Goal: Information Seeking & Learning: Learn about a topic

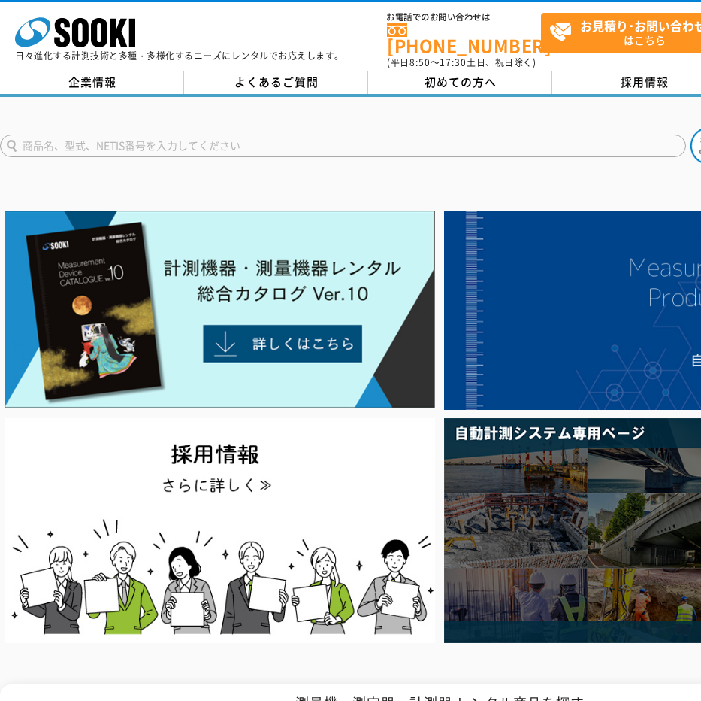
click at [247, 138] on input "text" at bounding box center [343, 146] width 686 height 23
type input "水"
click at [698, 130] on img at bounding box center [710, 146] width 38 height 38
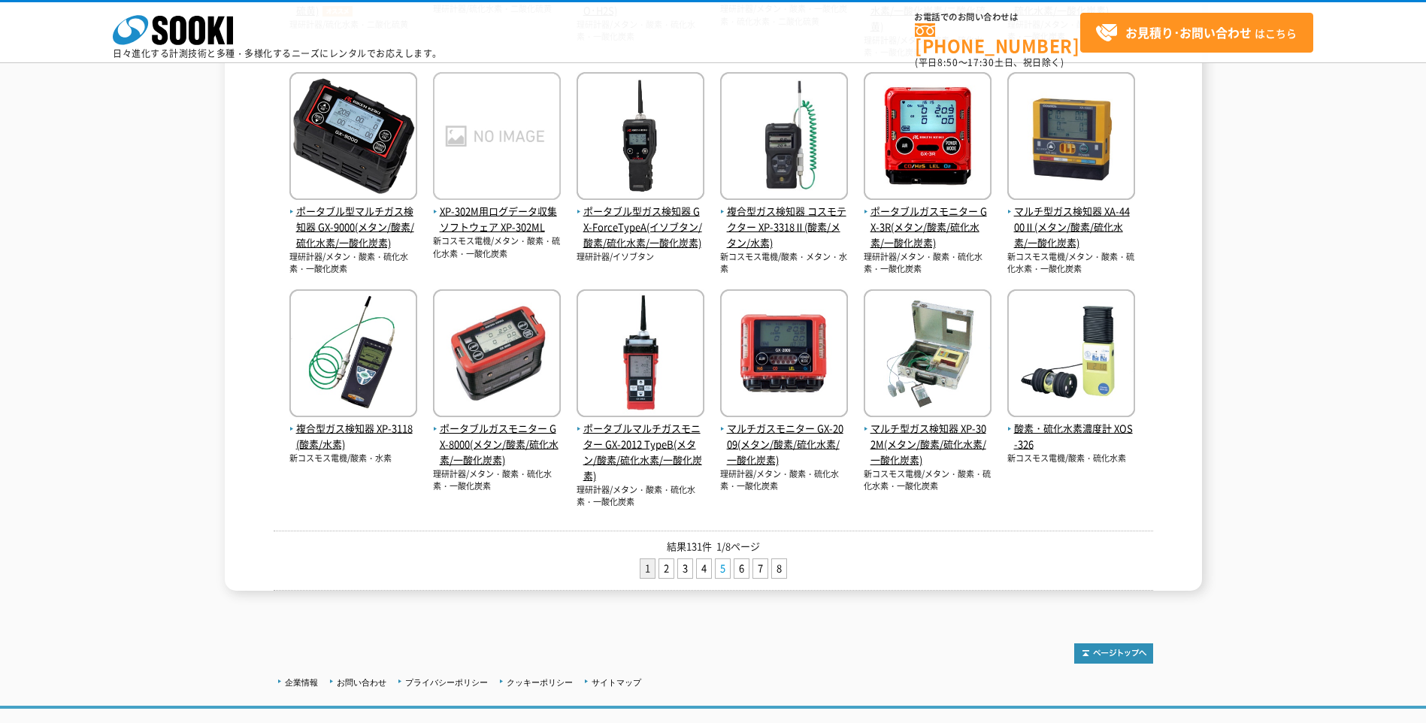
scroll to position [616, 0]
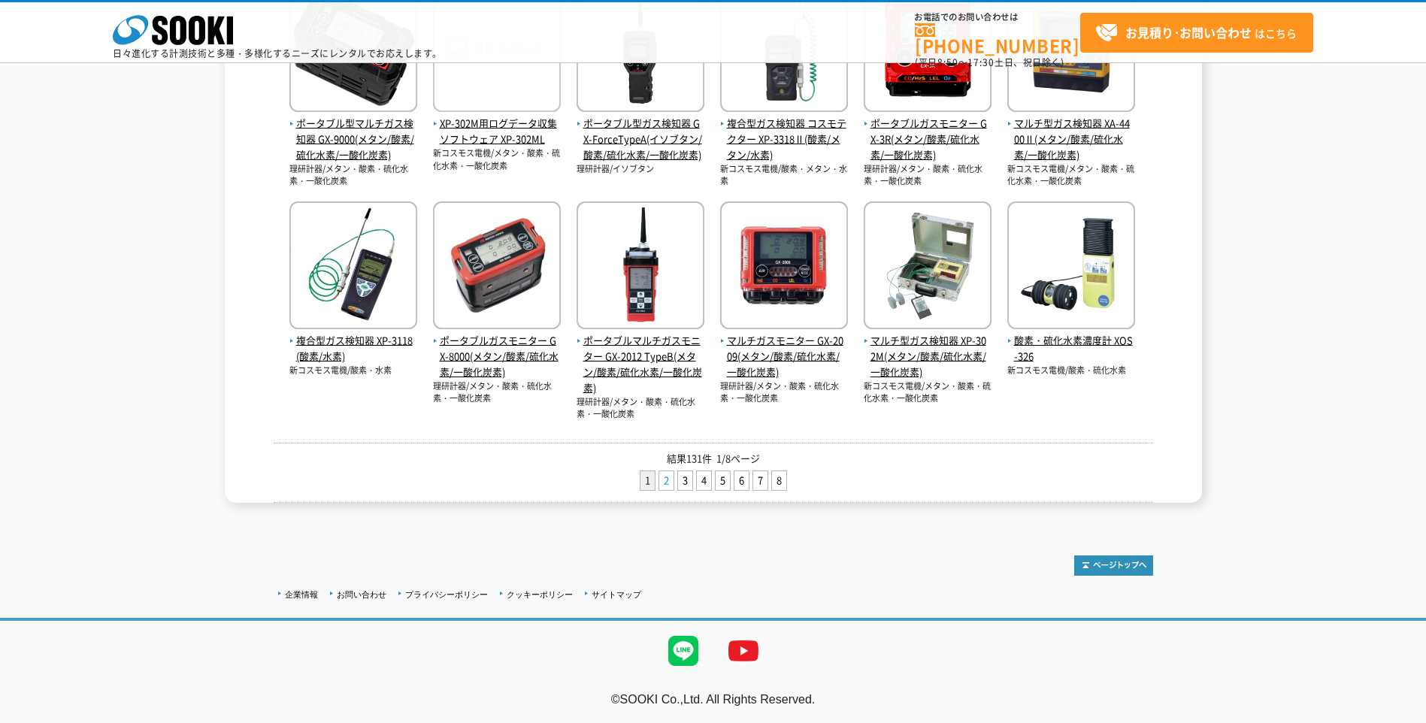
click at [668, 483] on link "2" at bounding box center [666, 480] width 14 height 19
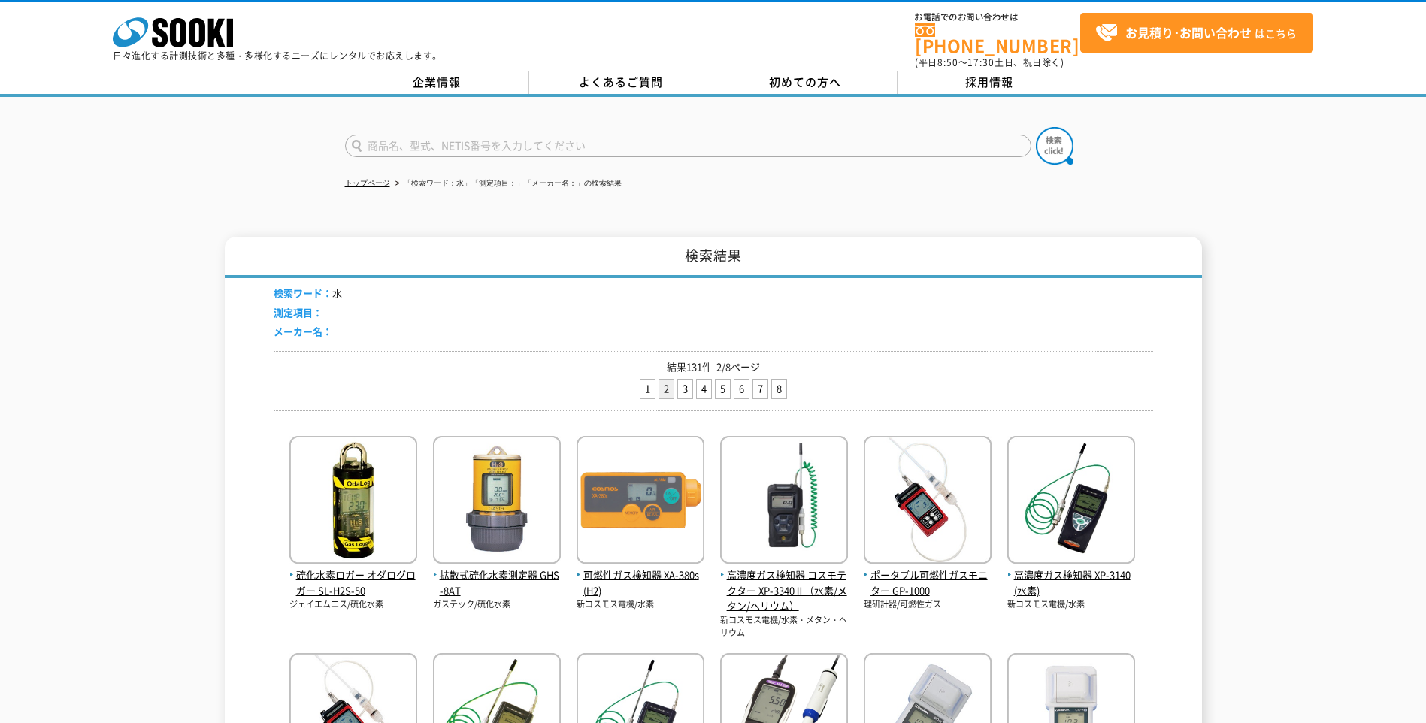
click at [373, 135] on input "text" at bounding box center [688, 146] width 686 height 23
type input "終"
type input "流量"
click at [1036, 127] on button at bounding box center [1055, 146] width 38 height 38
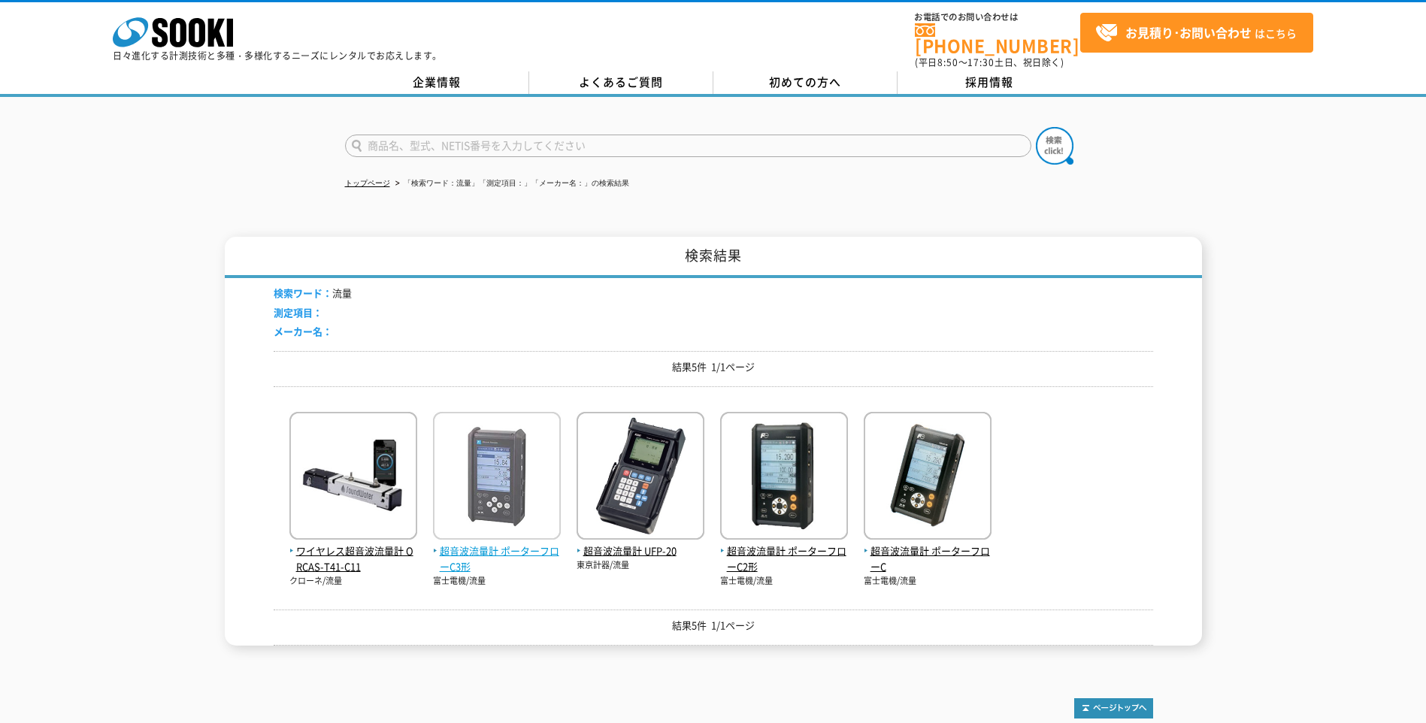
click at [478, 471] on img at bounding box center [497, 478] width 128 height 132
click at [447, 469] on img at bounding box center [497, 478] width 128 height 132
click at [536, 543] on span "超音波流量計 ポーターフローC3形" at bounding box center [497, 559] width 128 height 32
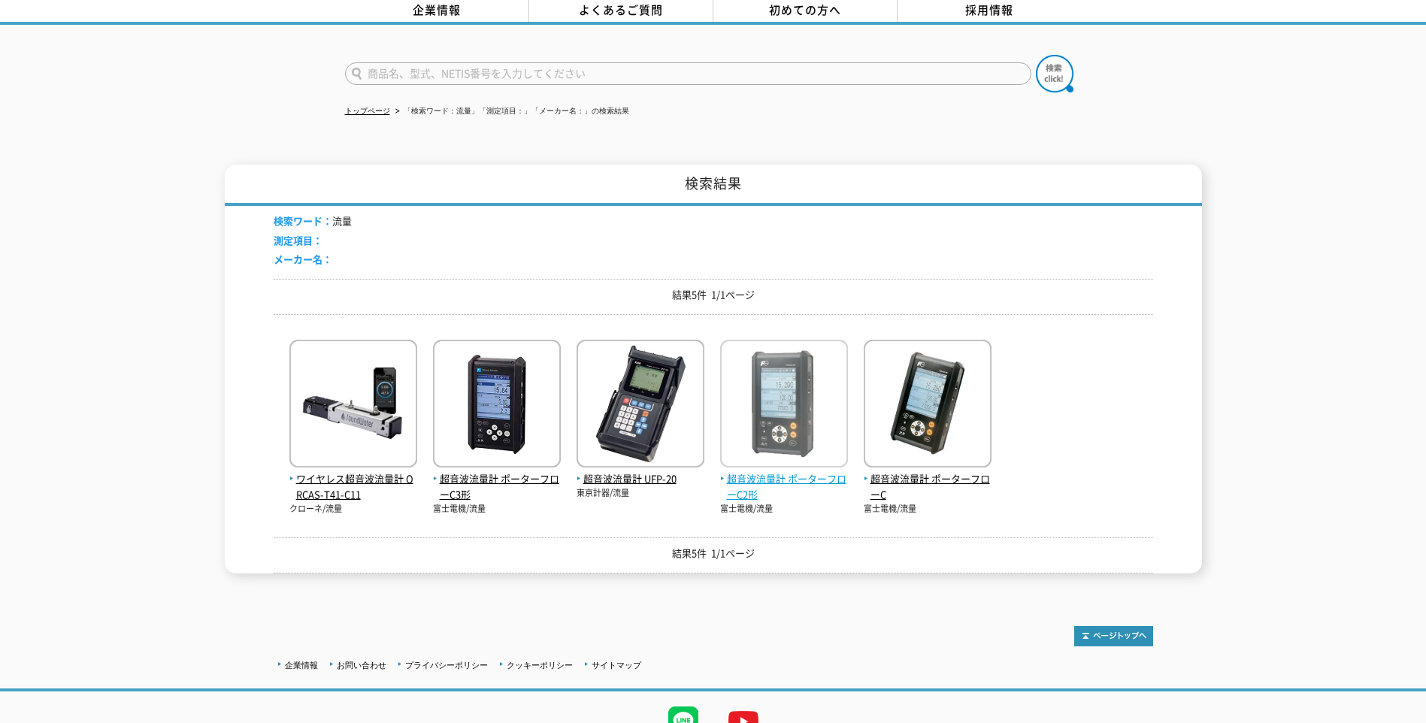
scroll to position [135, 0]
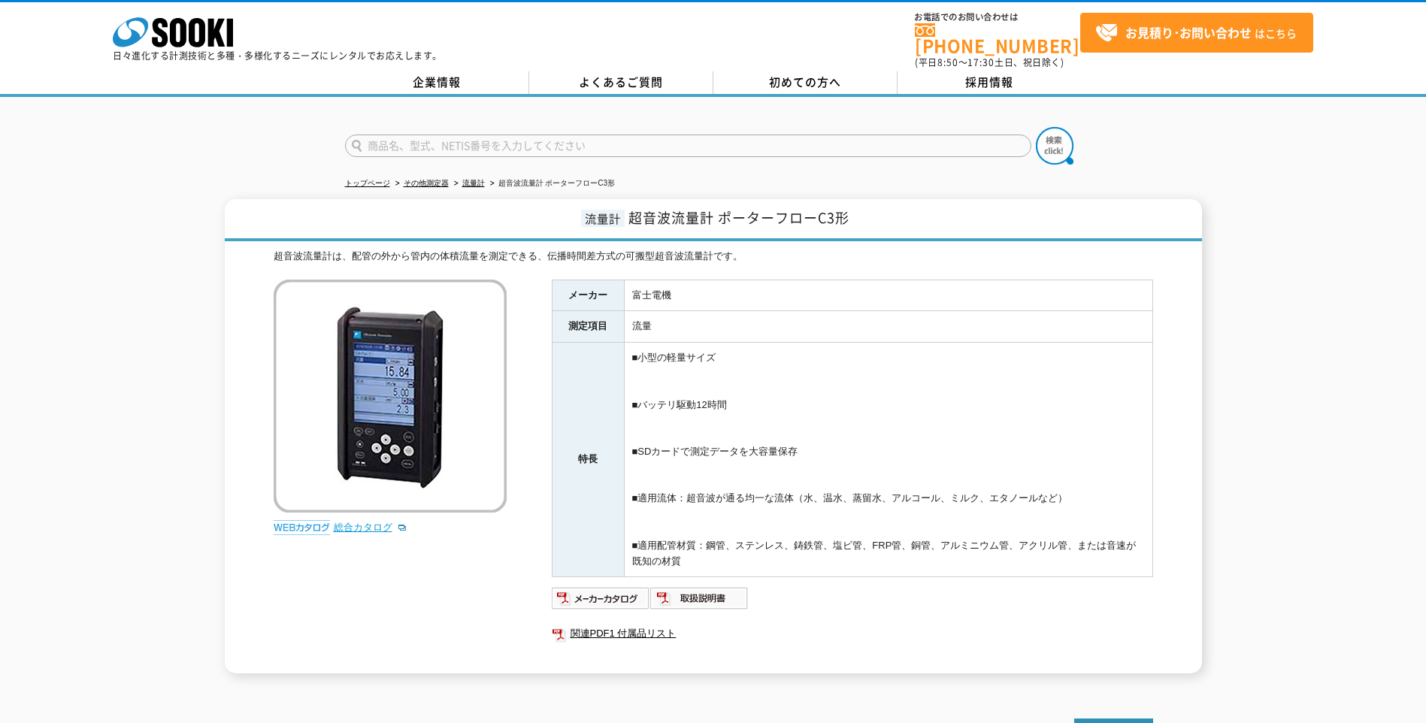
click at [338, 522] on link "総合カタログ" at bounding box center [371, 527] width 74 height 11
